Goal: Task Accomplishment & Management: Manage account settings

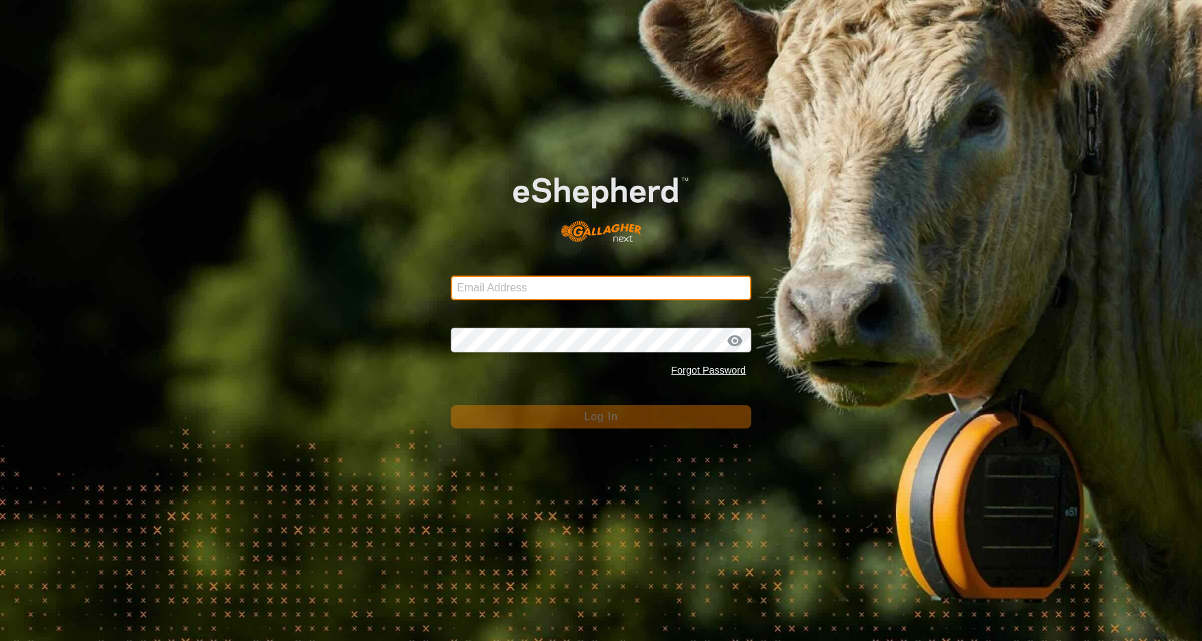
click at [593, 287] on input "Email Address" at bounding box center [601, 288] width 300 height 25
type input "tickedoff@ttlc.net"
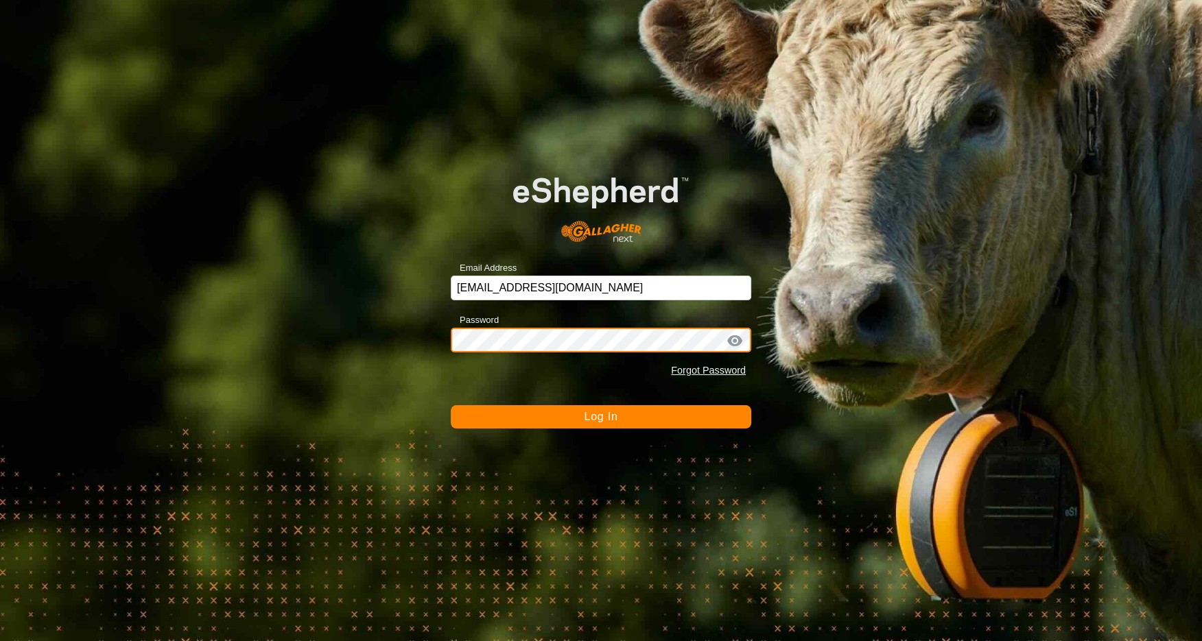
click at [451, 405] on button "Log In" at bounding box center [601, 416] width 300 height 23
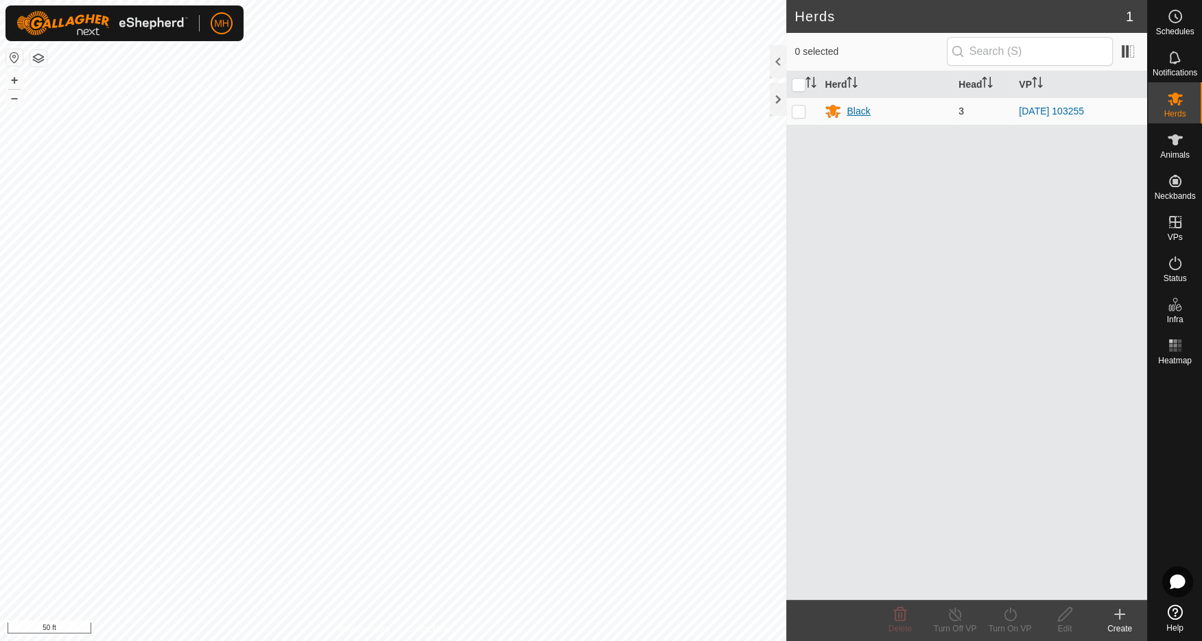
click at [848, 110] on div "Black" at bounding box center [858, 111] width 23 height 14
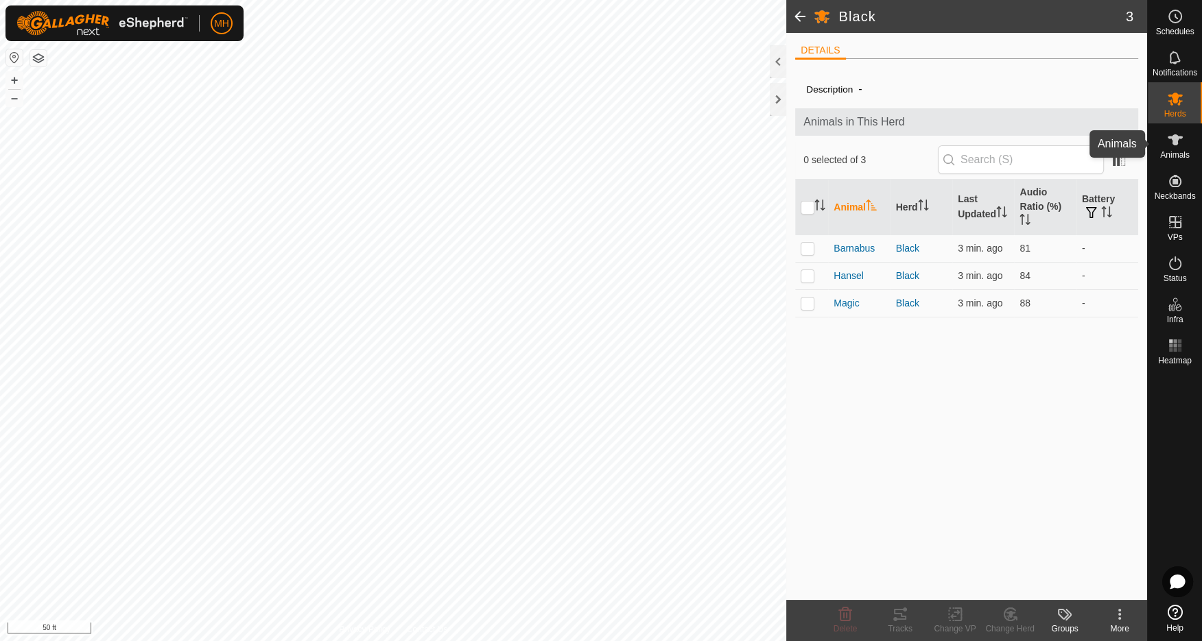
click at [1177, 137] on icon at bounding box center [1175, 139] width 15 height 11
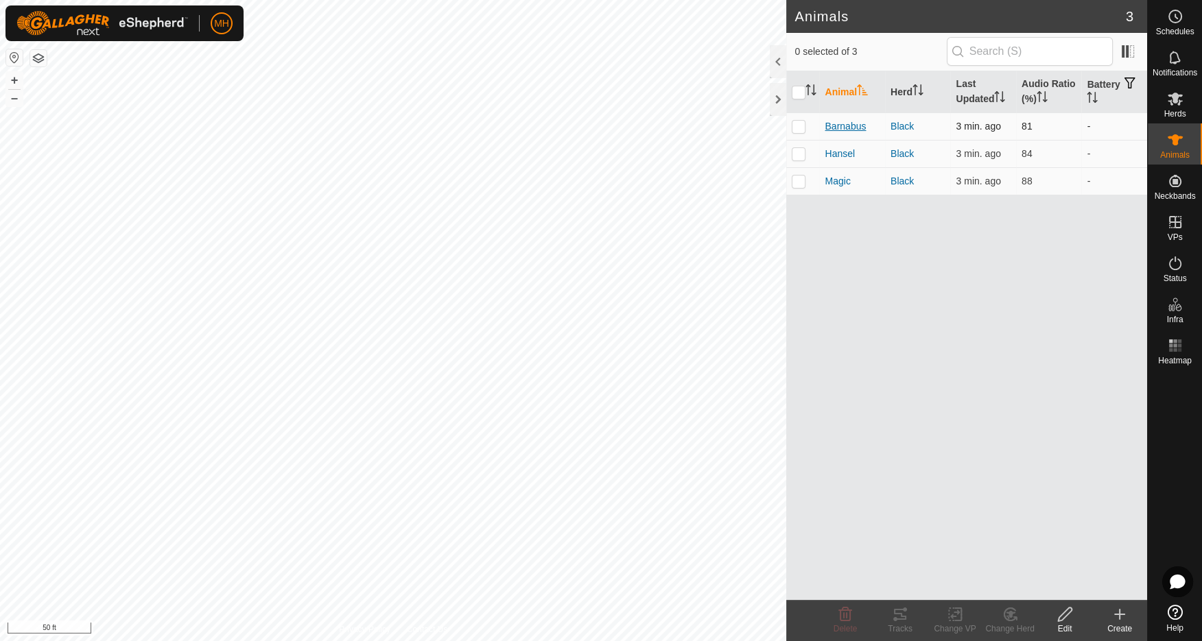
click at [847, 126] on span "Barnabus" at bounding box center [845, 126] width 41 height 14
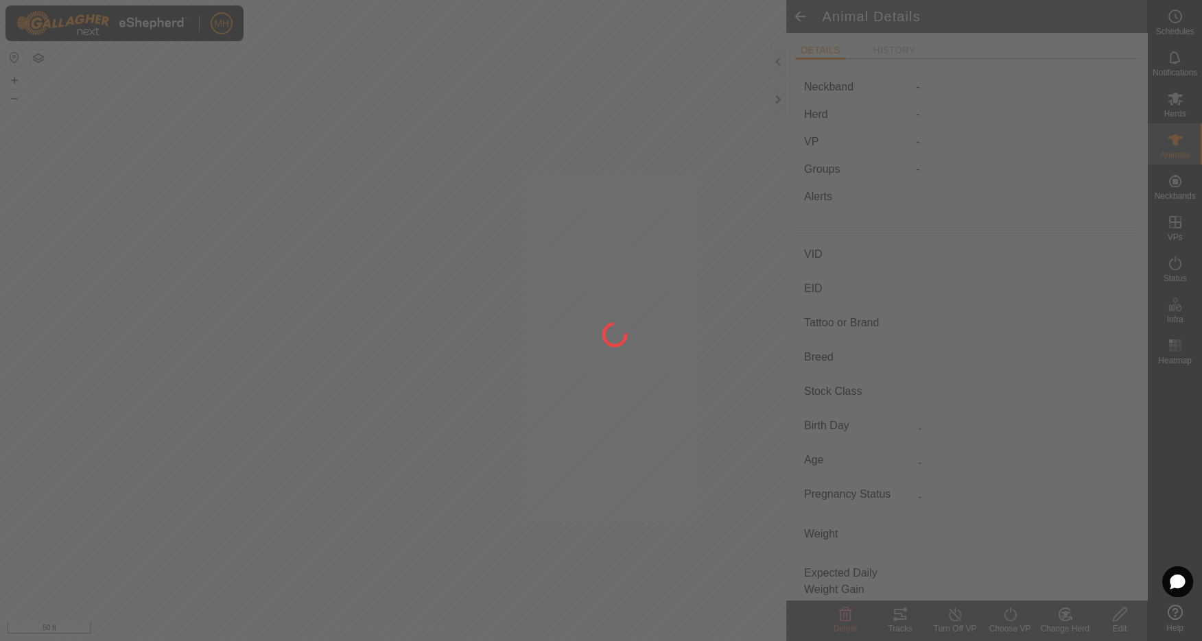
type input "Barnabus"
type input "-"
type input "Scotch Highland"
type input "-"
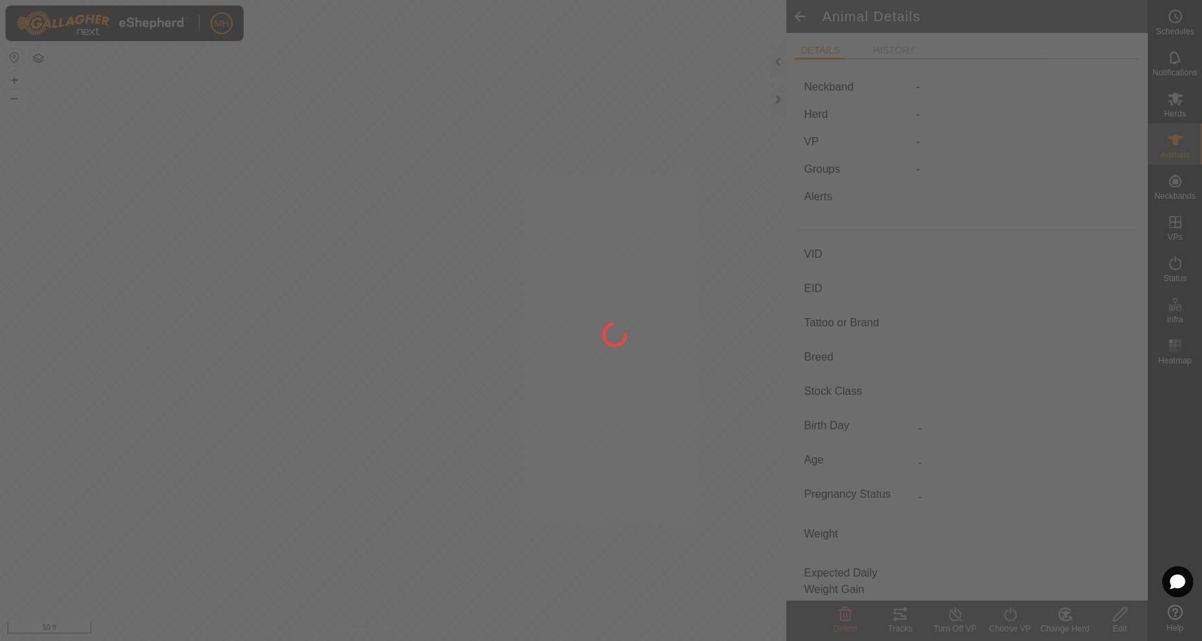
type input "0 kg"
type input "-"
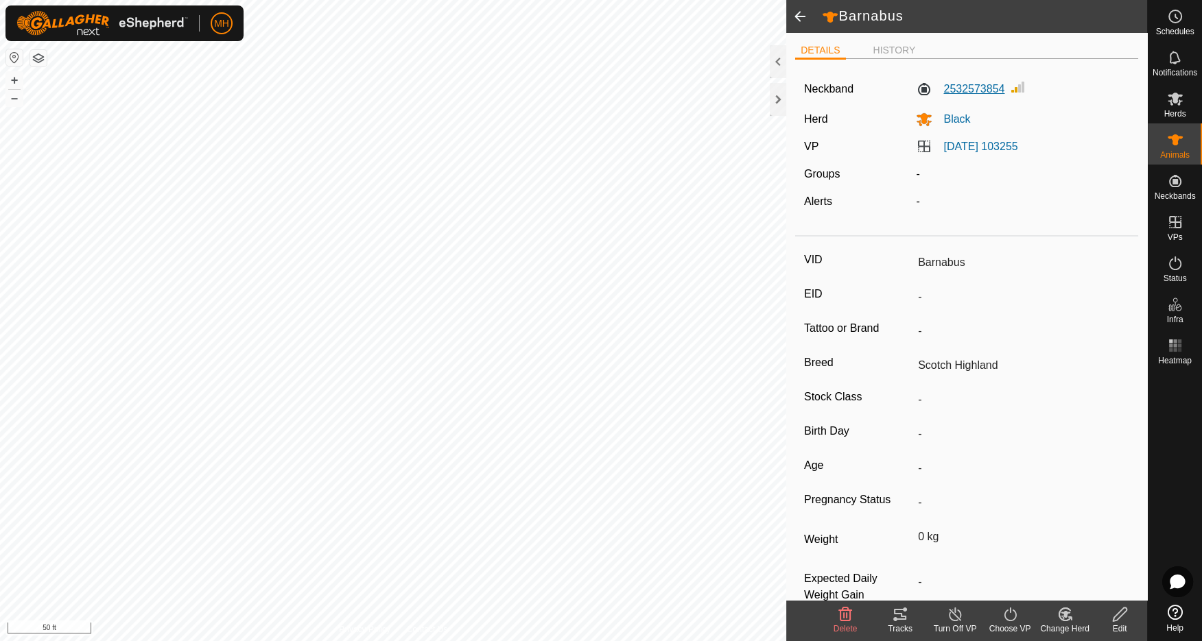
click at [925, 87] on label "2532573854" at bounding box center [960, 89] width 88 height 16
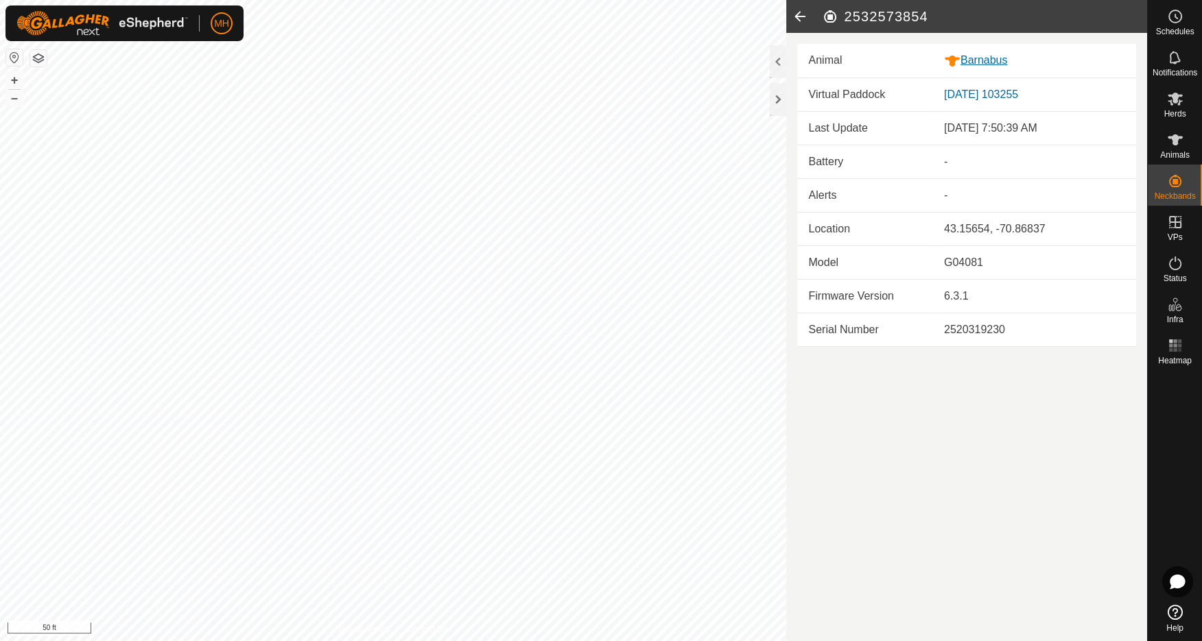
click at [952, 59] on icon at bounding box center [952, 61] width 15 height 11
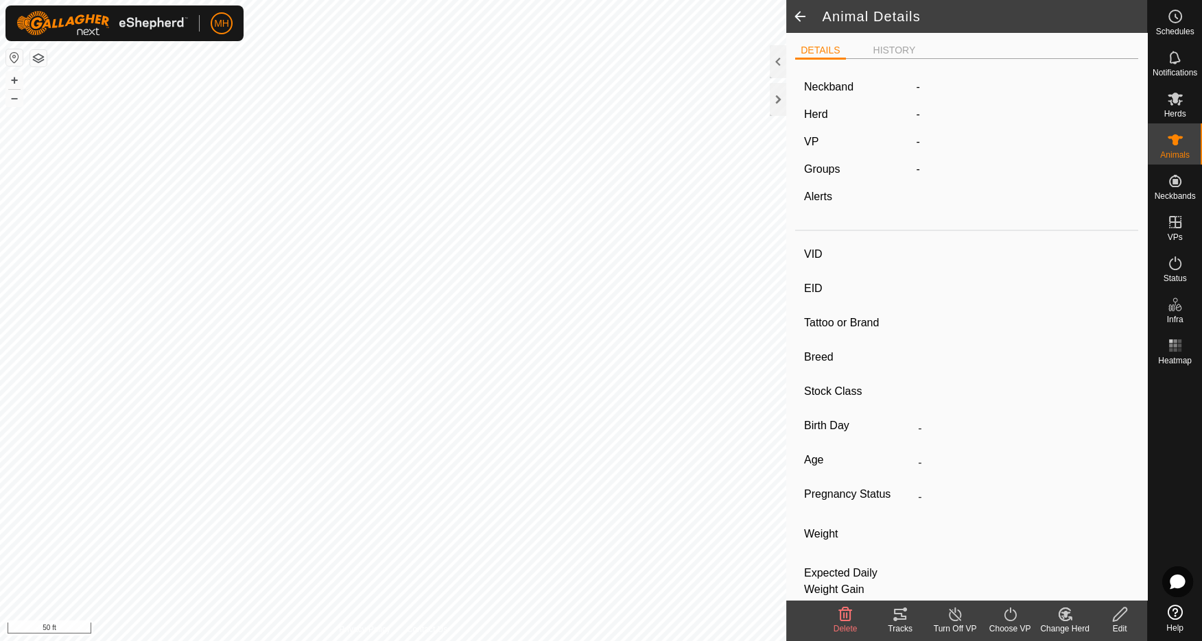
type input "Barnabus"
type input "-"
type input "Scotch Highland"
type input "-"
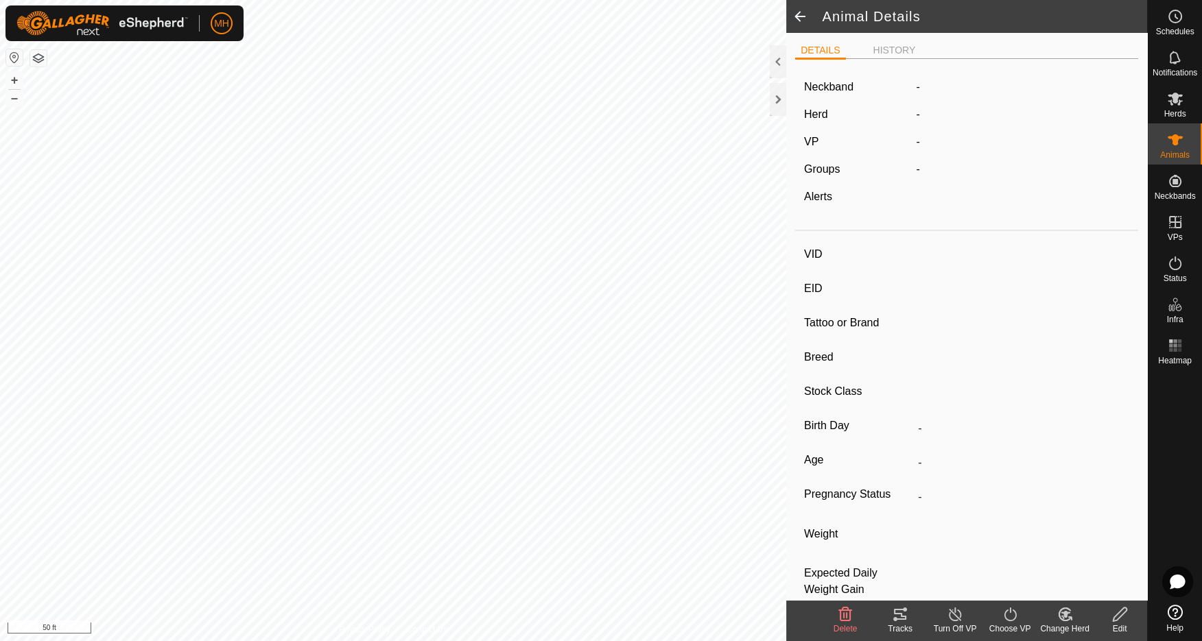
type input "0 kg"
type input "-"
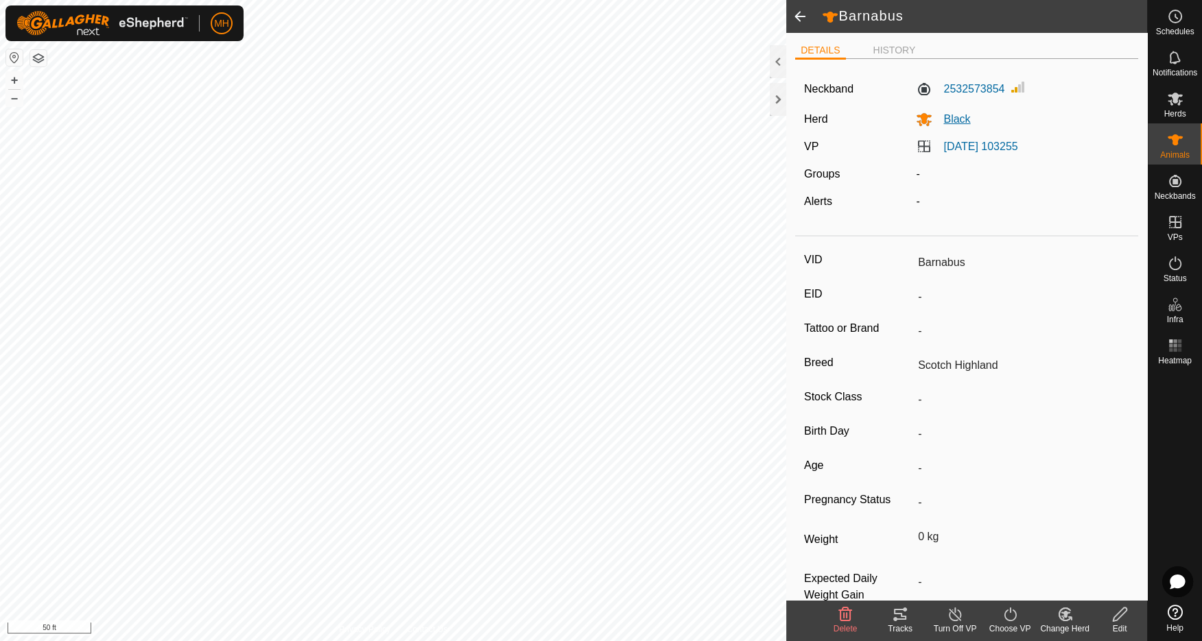
click at [923, 115] on icon at bounding box center [924, 120] width 15 height 13
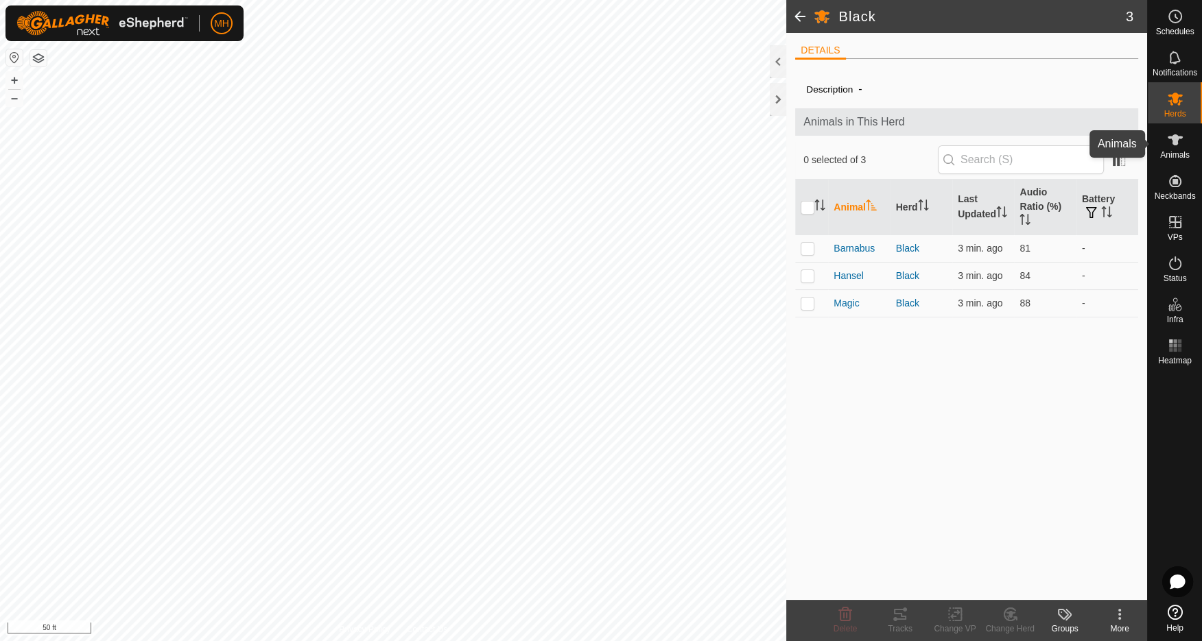
click at [1179, 137] on icon at bounding box center [1175, 139] width 15 height 11
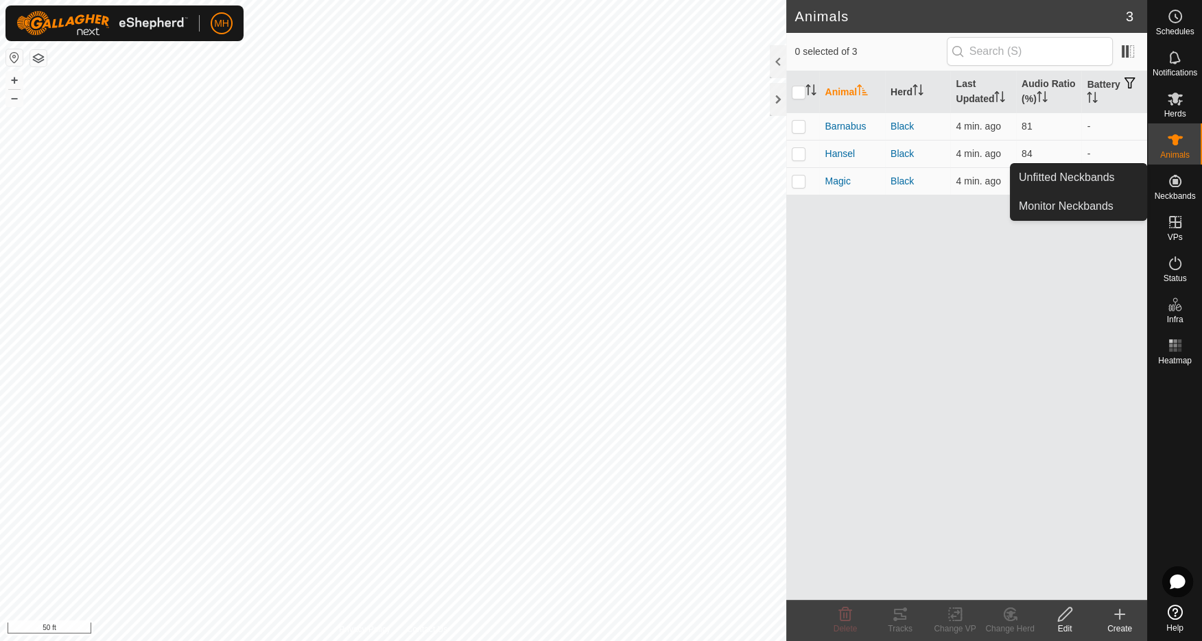
click at [1173, 185] on icon at bounding box center [1175, 181] width 16 height 16
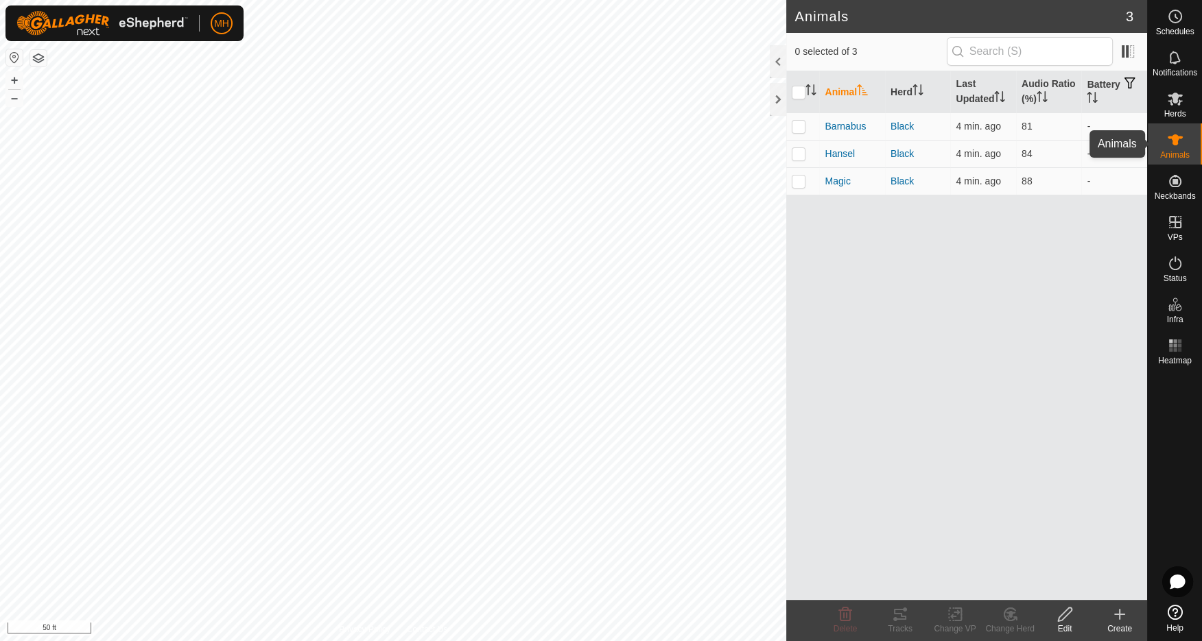
click at [1168, 149] on es-animals-svg-icon at bounding box center [1175, 140] width 25 height 22
click at [801, 89] on input "checkbox" at bounding box center [799, 93] width 14 height 14
checkbox input "true"
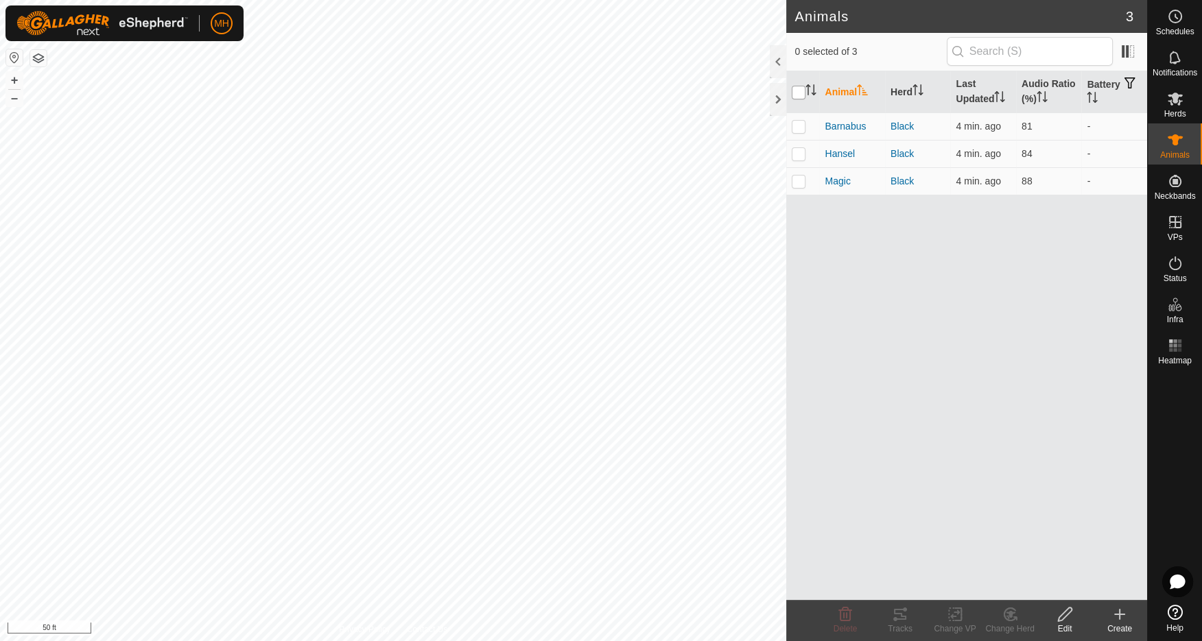
checkbox input "true"
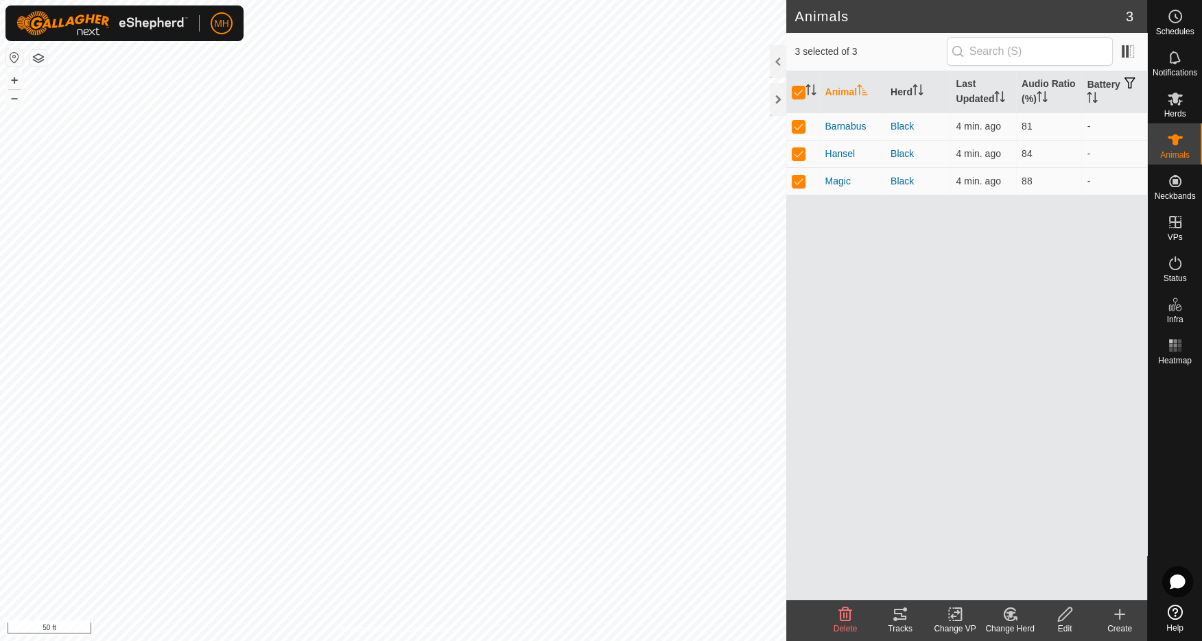
click at [914, 54] on span "3 selected of 3" at bounding box center [870, 52] width 152 height 14
click at [811, 88] on icon "Activate to sort" at bounding box center [810, 89] width 11 height 11
click at [800, 91] on input "checkbox" at bounding box center [799, 93] width 14 height 14
checkbox input "false"
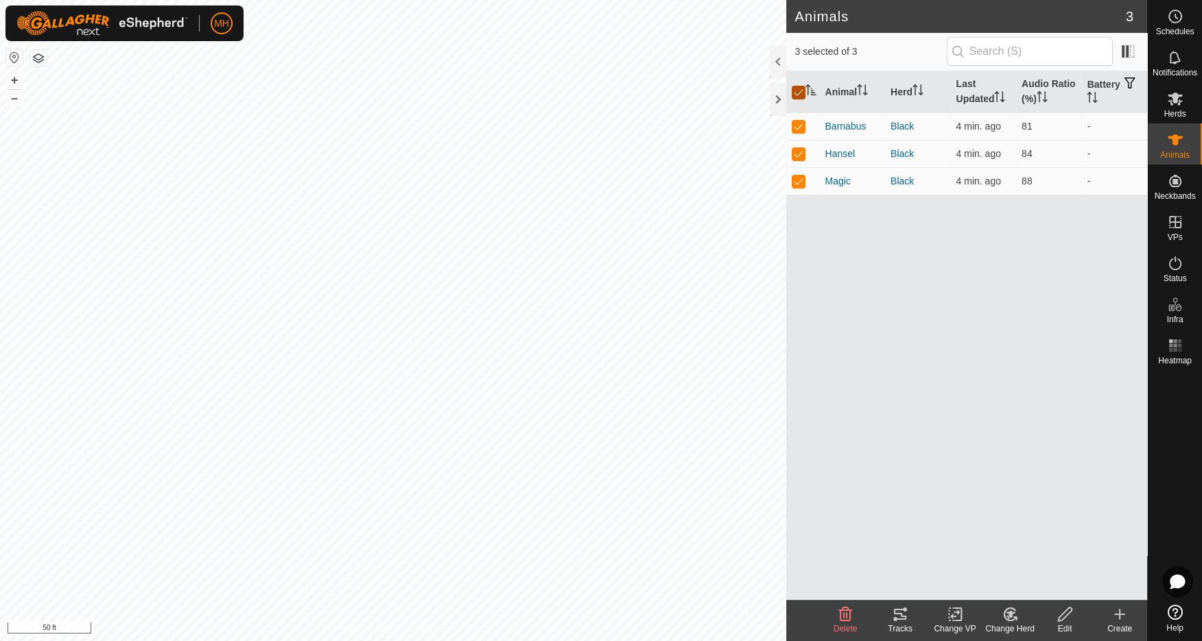
checkbox input "false"
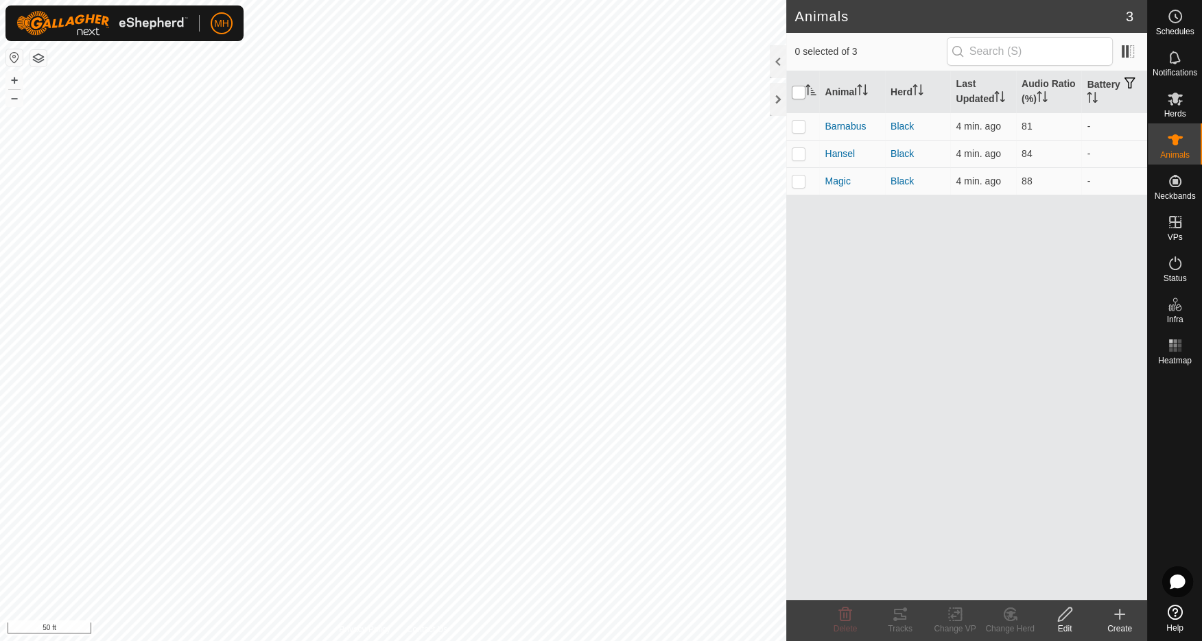
click at [798, 91] on input "checkbox" at bounding box center [799, 93] width 14 height 14
checkbox input "true"
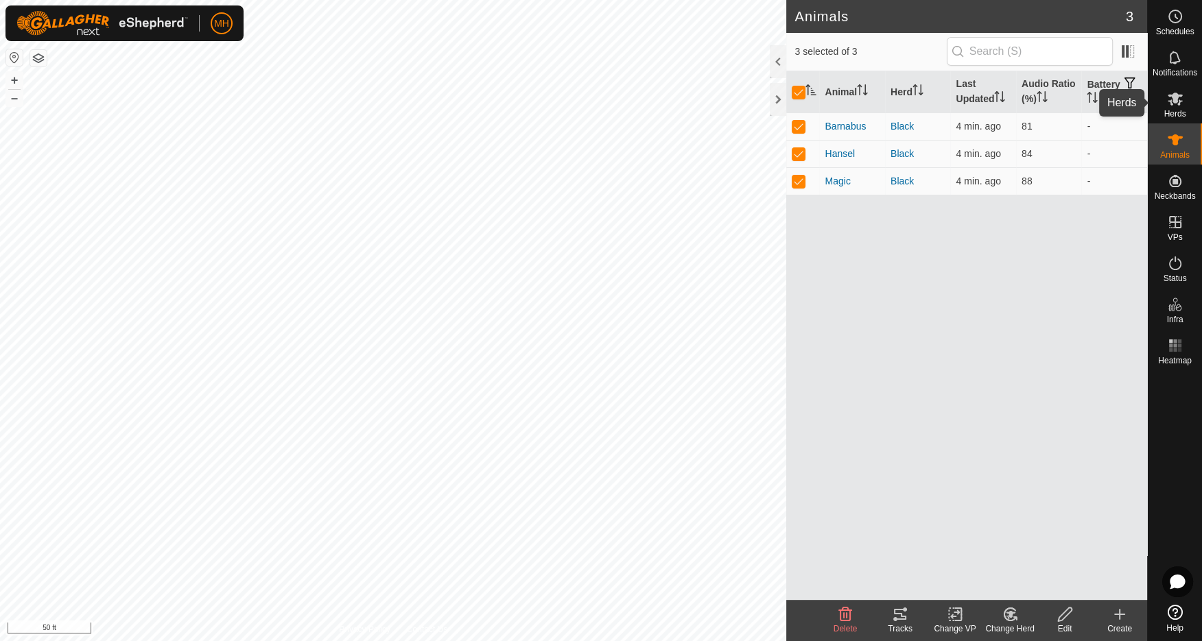
click at [1184, 97] on es-mob-svg-icon at bounding box center [1175, 99] width 25 height 22
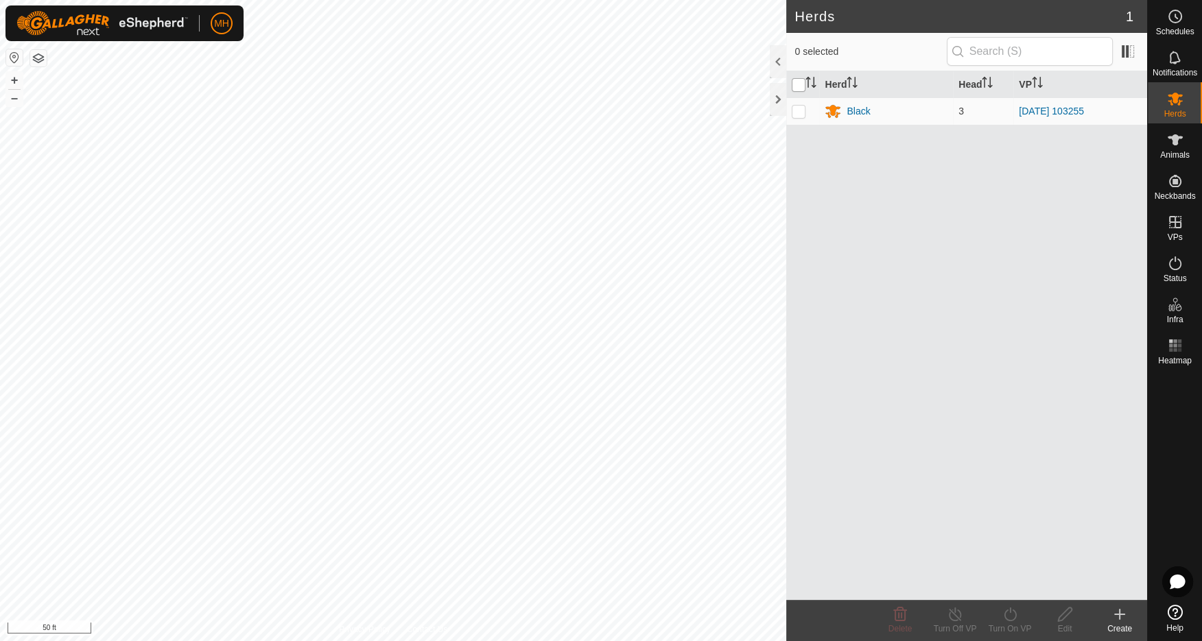
click at [798, 82] on input "checkbox" at bounding box center [799, 85] width 14 height 14
checkbox input "true"
click at [864, 113] on div "Black" at bounding box center [858, 111] width 23 height 14
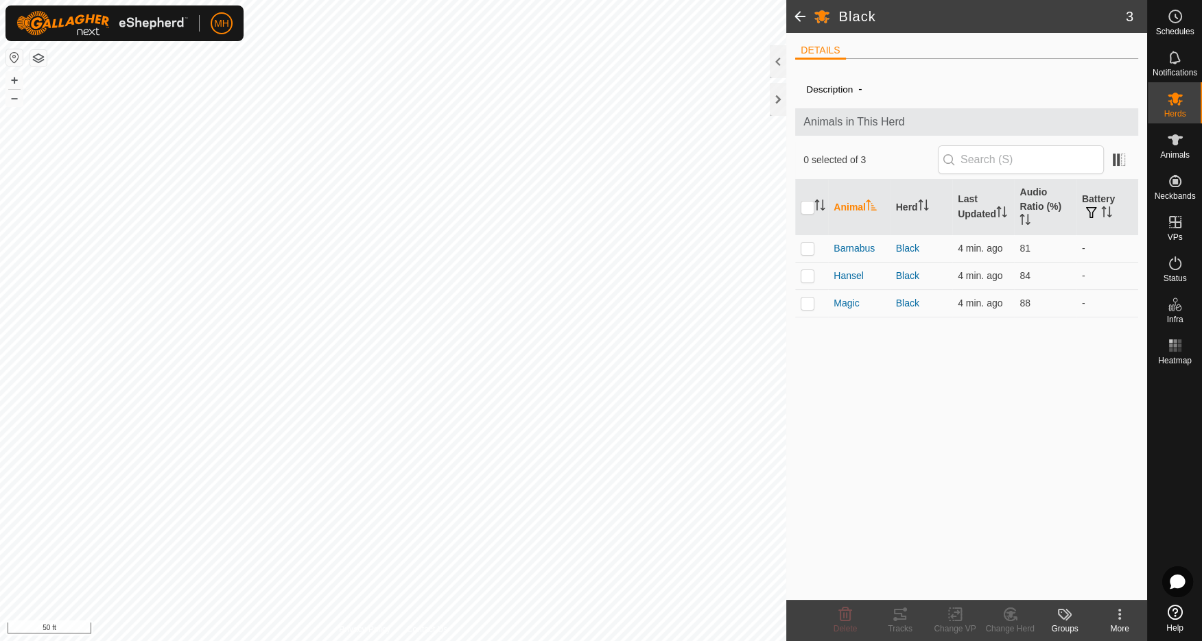
click at [798, 16] on span at bounding box center [799, 16] width 27 height 33
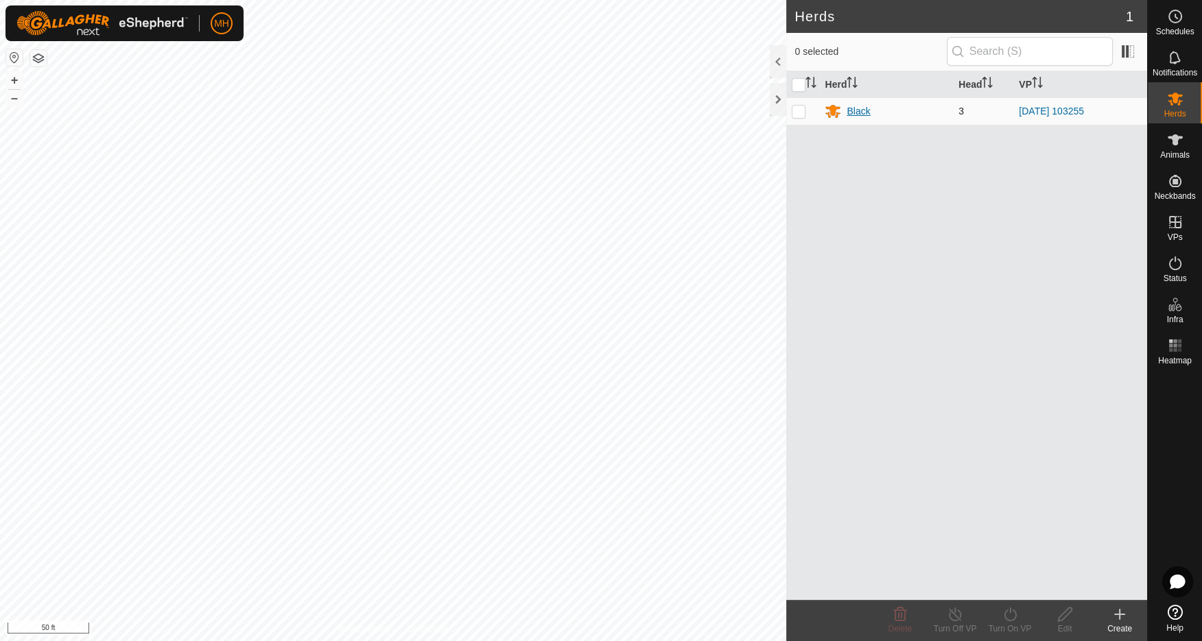
click at [864, 106] on div "Black" at bounding box center [858, 111] width 23 height 14
